Goal: Information Seeking & Learning: Learn about a topic

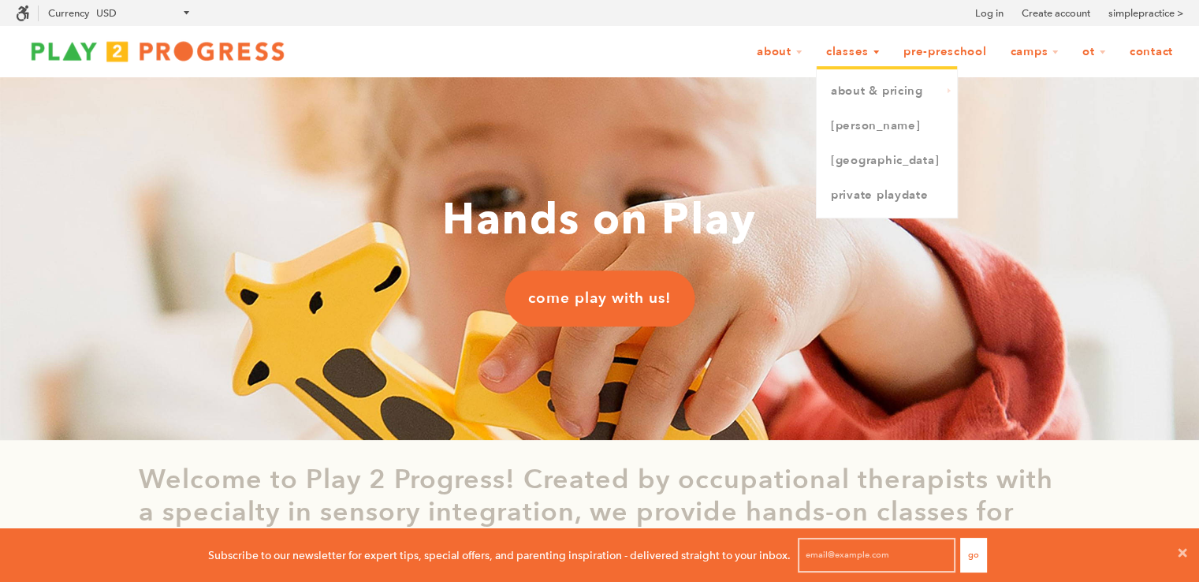
scroll to position [0, 13]
click at [851, 124] on link "[PERSON_NAME]" at bounding box center [887, 126] width 140 height 35
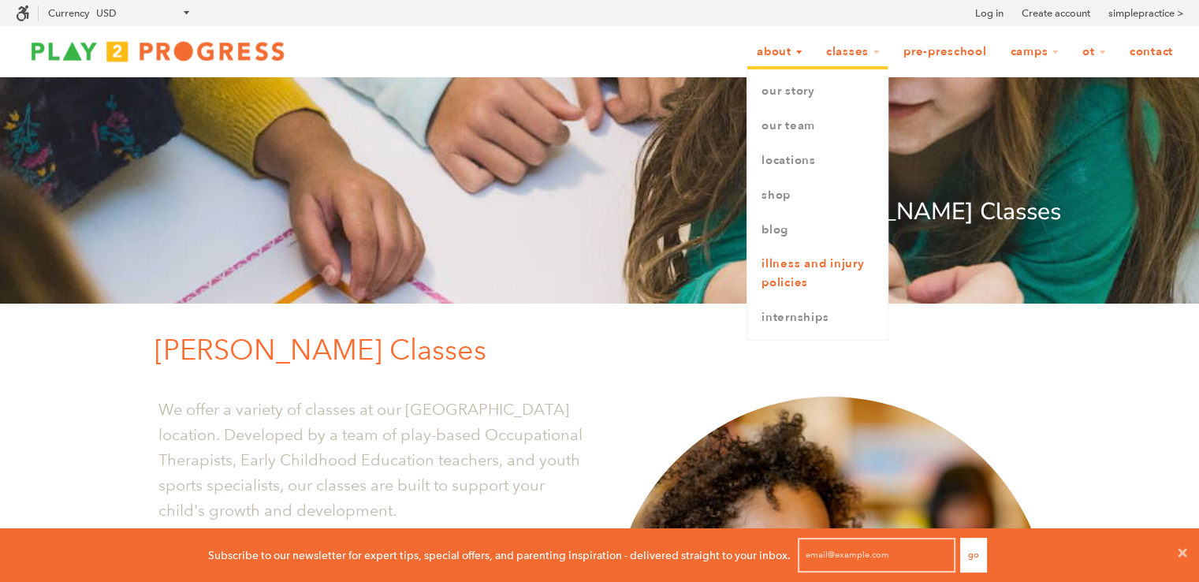
scroll to position [13, 13]
click at [832, 93] on link "Our Story" at bounding box center [817, 91] width 140 height 35
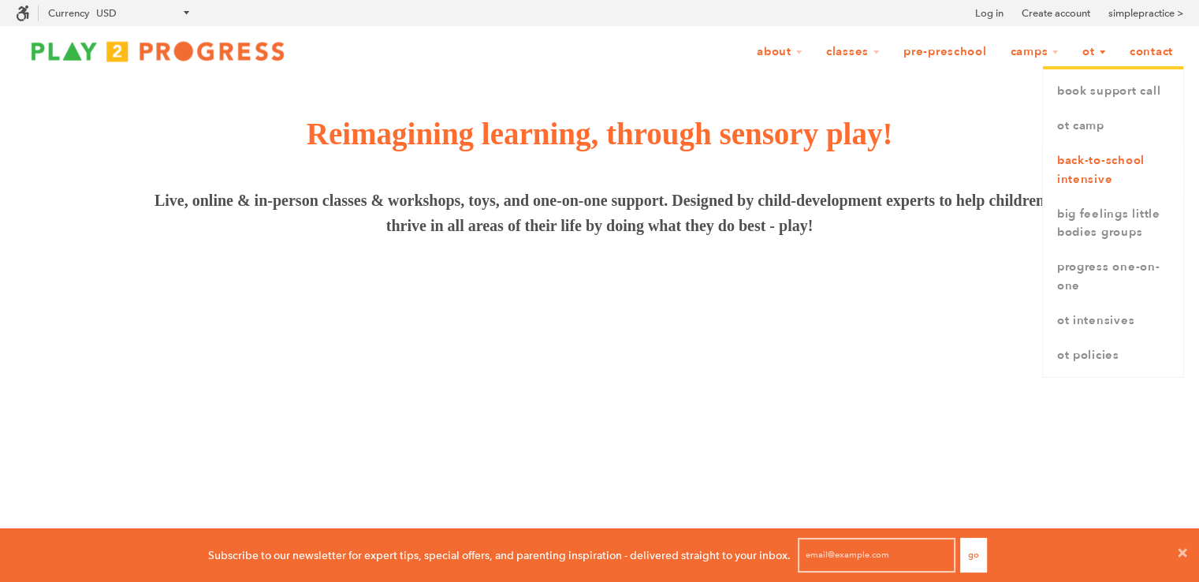
click at [1085, 169] on link "Back-to-School Intensive" at bounding box center [1113, 170] width 140 height 54
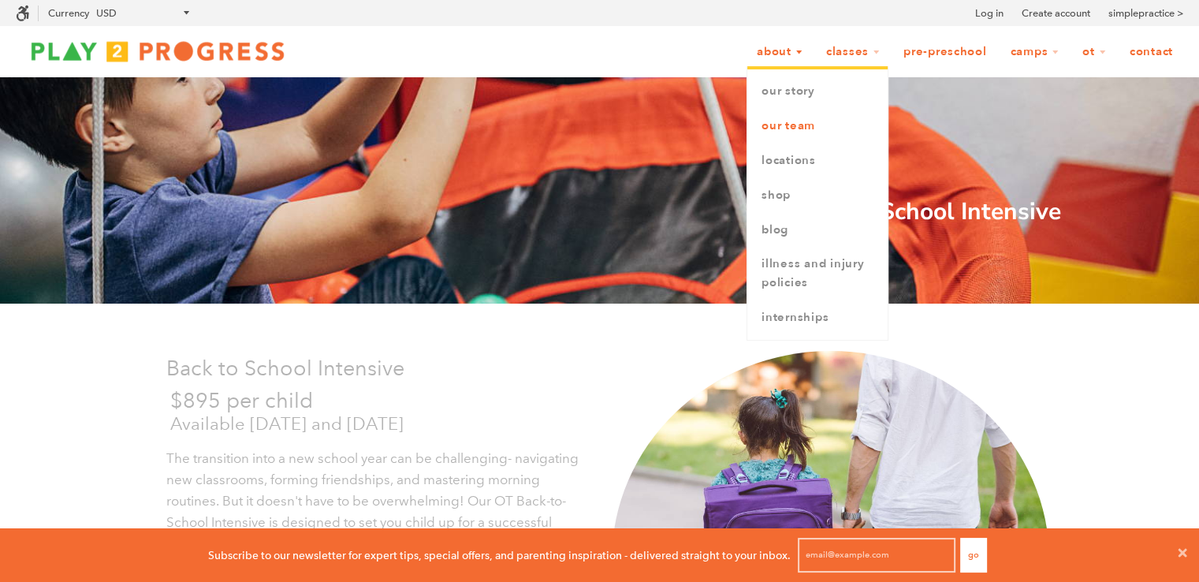
click at [789, 132] on link "Our Team" at bounding box center [817, 126] width 140 height 35
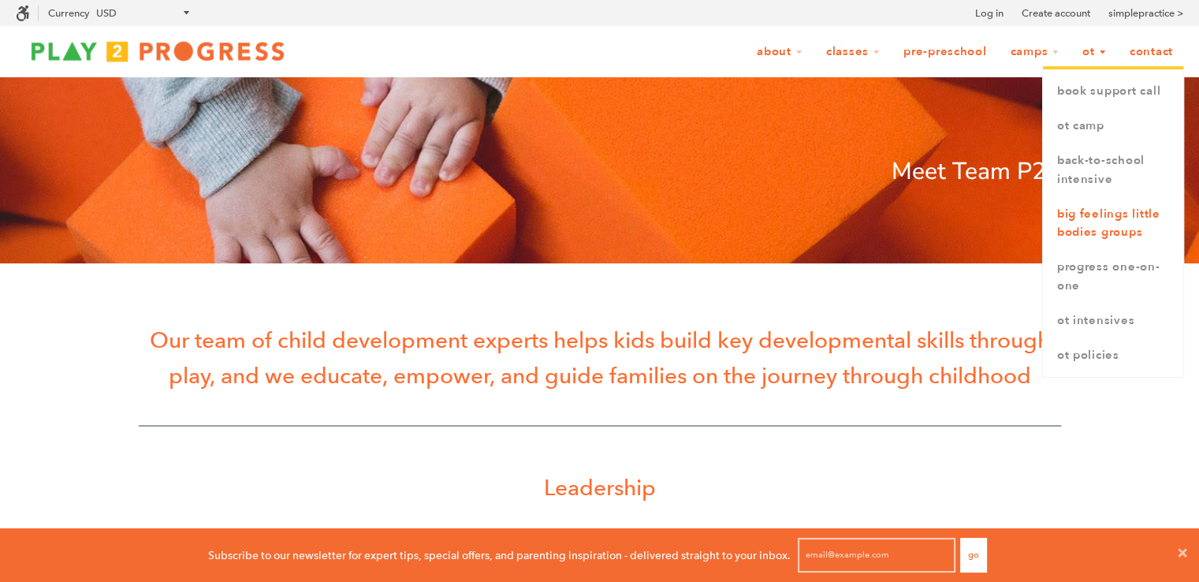
click at [1134, 226] on link "Big Feelings Little Bodies Groups" at bounding box center [1113, 224] width 140 height 54
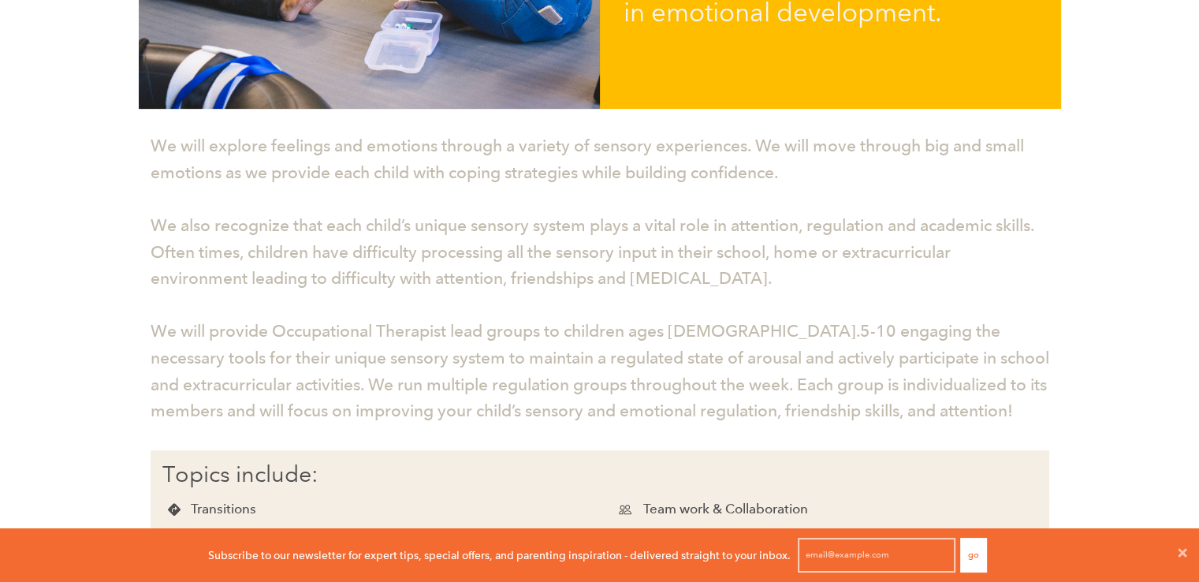
scroll to position [13, 13]
